Goal: Find contact information: Find contact information

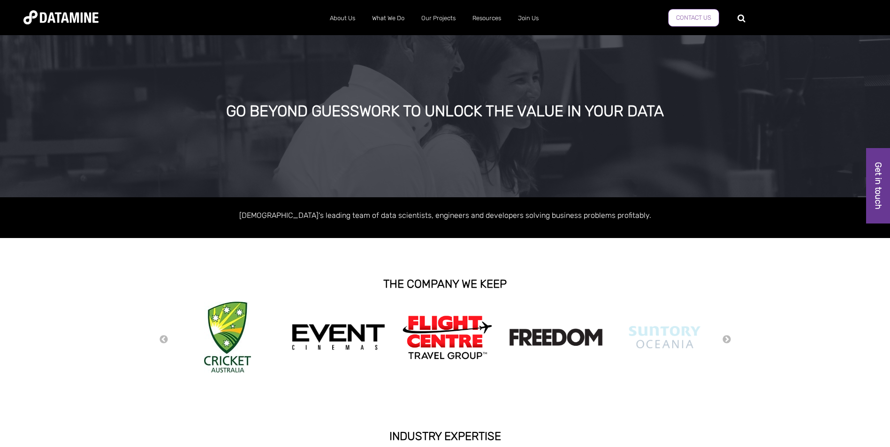
click at [673, 19] on link "Contact Us" at bounding box center [693, 18] width 51 height 18
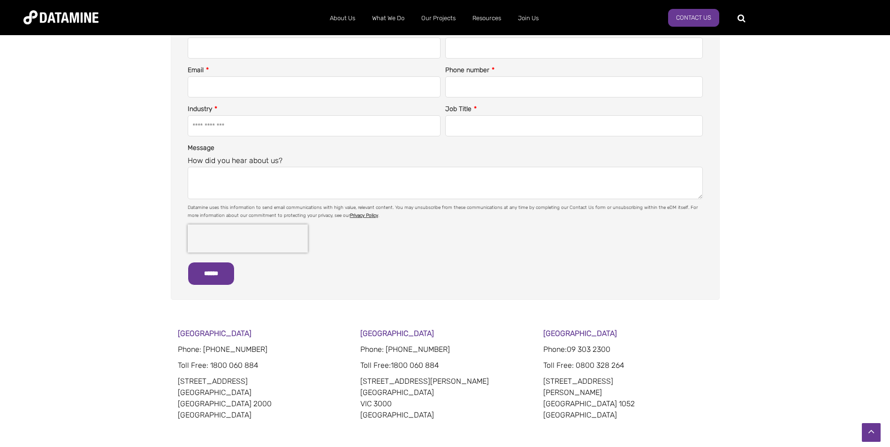
scroll to position [328, 0]
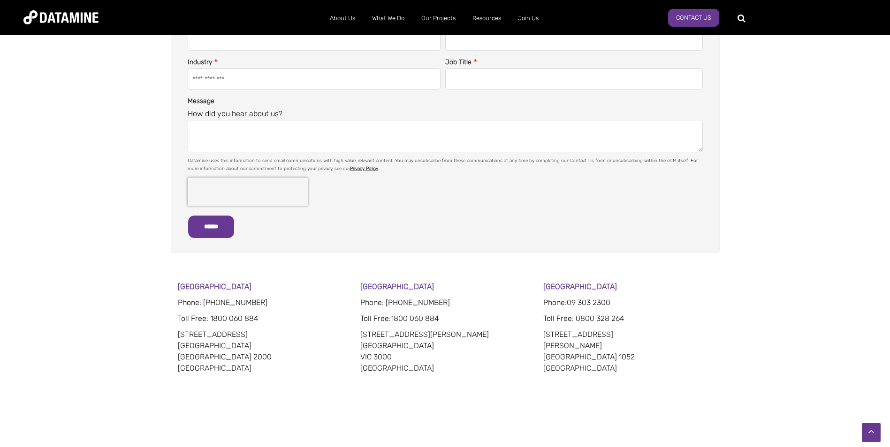
click at [522, 2] on div "About Us The Datamine Story Our People Our Values Our Process Our Partners What…" at bounding box center [445, 17] width 890 height 35
